Goal: Feedback & Contribution: Contribute content

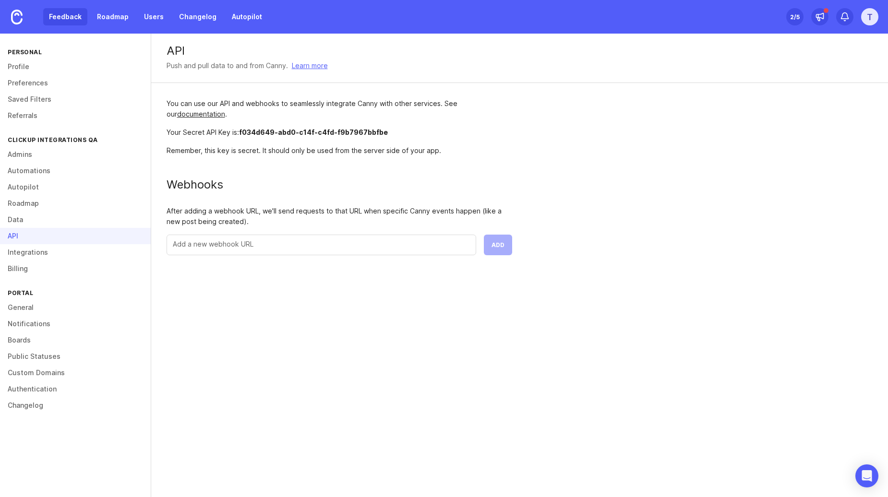
click at [55, 22] on link "Feedback" at bounding box center [65, 16] width 44 height 17
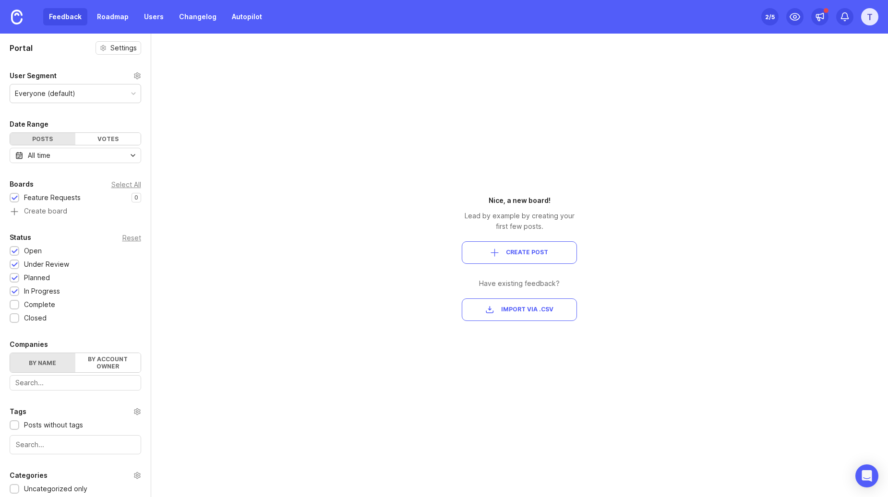
click at [517, 255] on span "Create Post" at bounding box center [527, 253] width 42 height 8
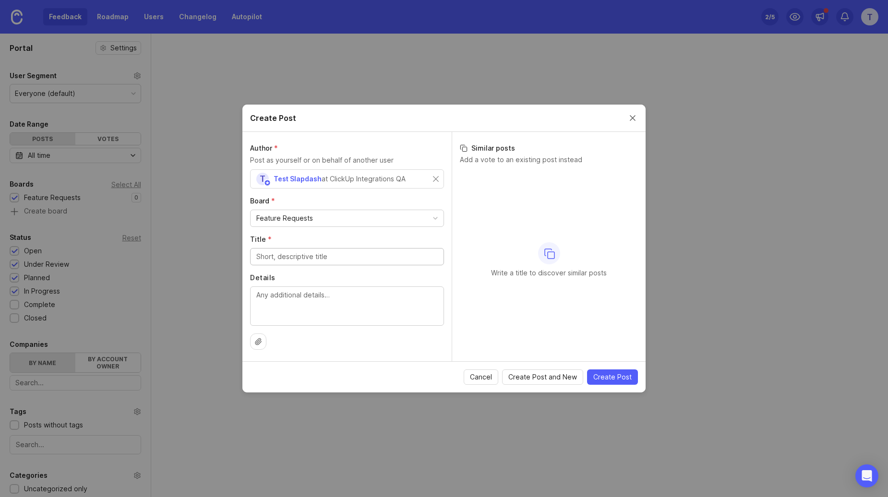
click at [332, 218] on div "Feature Requests" at bounding box center [347, 218] width 193 height 16
click at [335, 217] on div "Feature Requests" at bounding box center [347, 218] width 193 height 16
click at [334, 261] on input "Title *" at bounding box center [346, 257] width 181 height 11
click at [340, 256] on input "Title *" at bounding box center [346, 257] width 181 height 11
paste input "Allow Customizable Notification Preferences for Feature Updates"
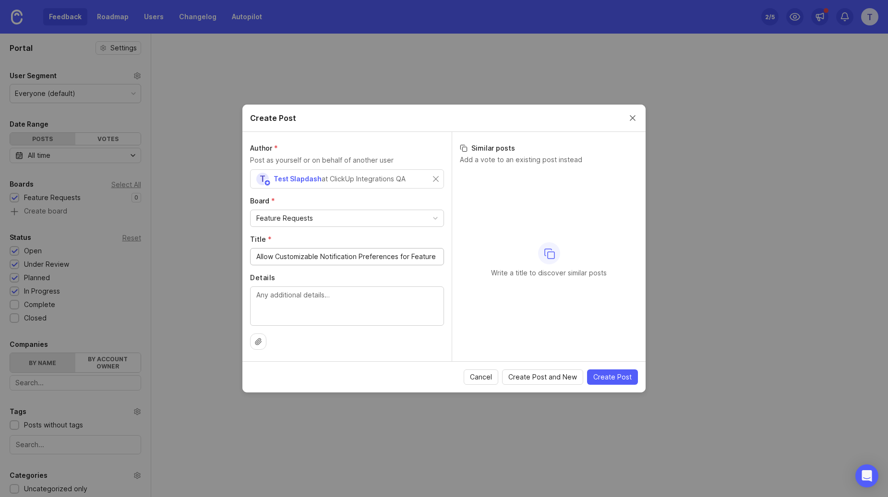
scroll to position [0, 24]
type input "Allow Customizable Notification Preferences for Feature Updates"
click at [294, 316] on textarea "Details" at bounding box center [346, 306] width 181 height 32
paste textarea "urrently, users receive all feature update notifications by default, which can …"
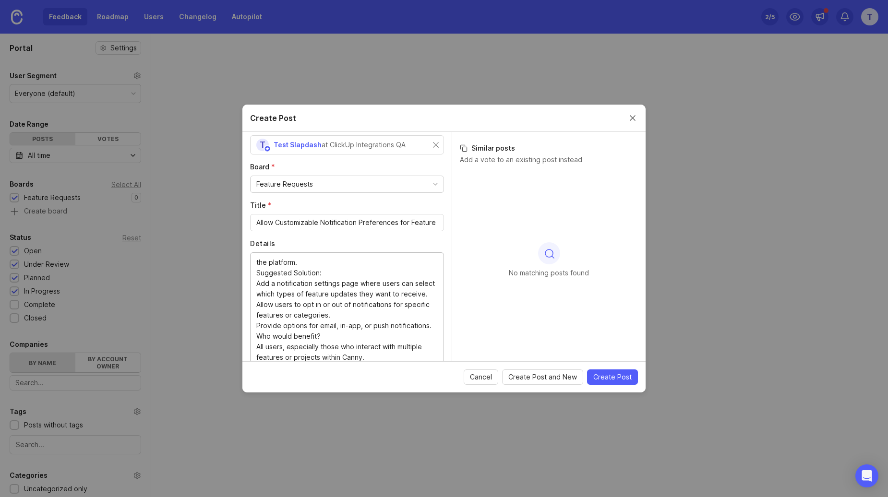
scroll to position [137, 0]
type textarea "urrently, users receive all feature update notifications by default, which can …"
click at [554, 253] on icon at bounding box center [550, 254] width 12 height 12
click at [601, 377] on span "Create Post" at bounding box center [612, 378] width 38 height 10
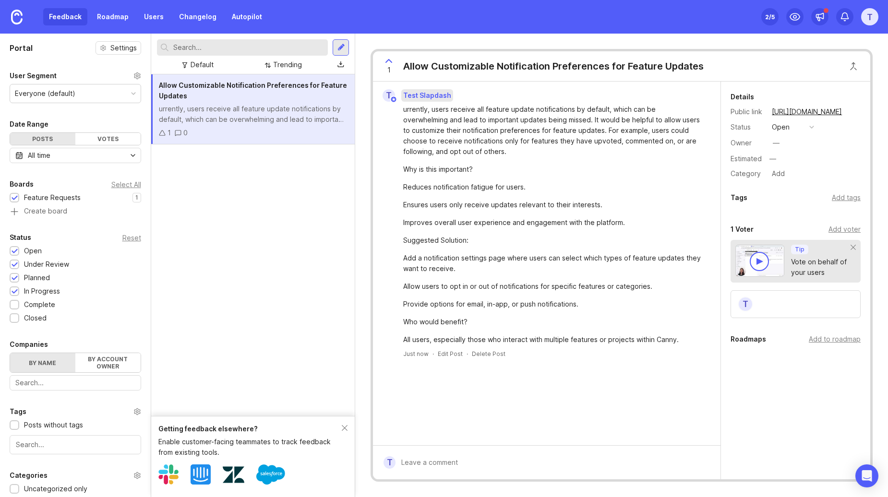
click at [402, 93] on div "Test Slapdash" at bounding box center [427, 95] width 52 height 12
click at [877, 19] on div "T" at bounding box center [869, 16] width 17 height 17
click at [607, 3] on div "Feedback Roadmap Users Changelog Autopilot Set up Canny 2 /5 T" at bounding box center [444, 17] width 888 height 34
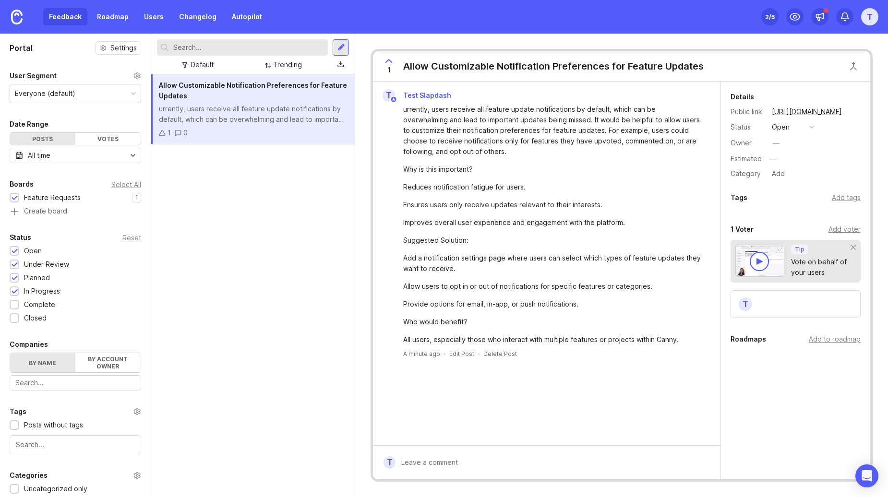
click at [64, 19] on div "Feedback Roadmap Users Changelog Autopilot" at bounding box center [155, 16] width 225 height 17
click at [78, 17] on div "Feedback Roadmap Users Changelog Autopilot" at bounding box center [155, 16] width 225 height 17
click at [12, 21] on img at bounding box center [17, 17] width 12 height 15
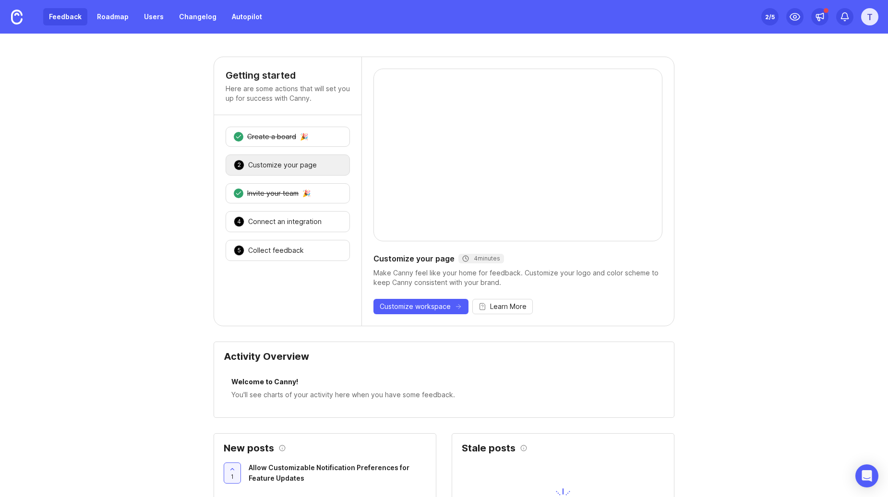
click at [57, 12] on link "Feedback" at bounding box center [65, 16] width 44 height 17
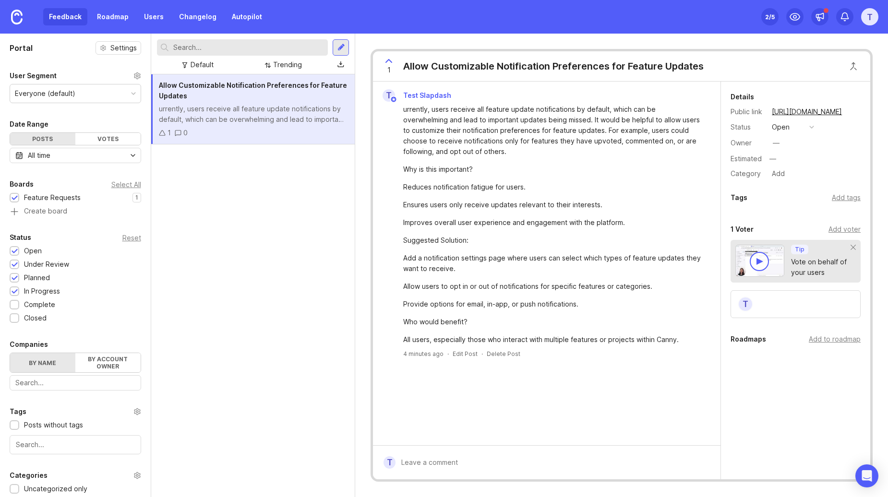
click at [294, 89] on span "Allow Customizable Notification Preferences for Feature Updates" at bounding box center [253, 90] width 188 height 19
click at [813, 111] on link "[URL][DOMAIN_NAME]" at bounding box center [807, 112] width 76 height 12
